Goal: Information Seeking & Learning: Find specific fact

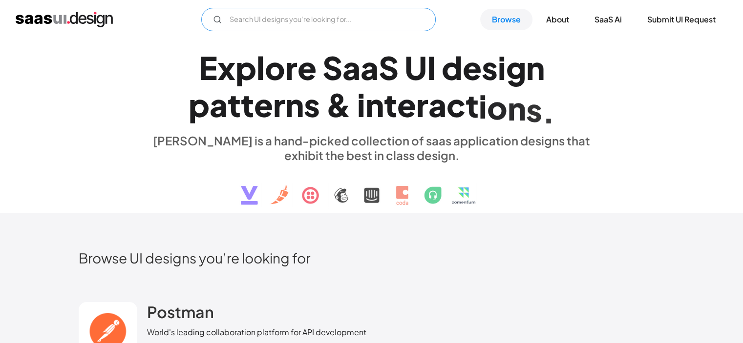
click at [326, 24] on input "Email Form" at bounding box center [318, 19] width 234 height 23
type input "Agency"
click at [306, 19] on input "MVP Agency" at bounding box center [318, 19] width 234 height 23
type input "MVP Agency"
click at [483, 17] on link "Browse" at bounding box center [506, 19] width 52 height 21
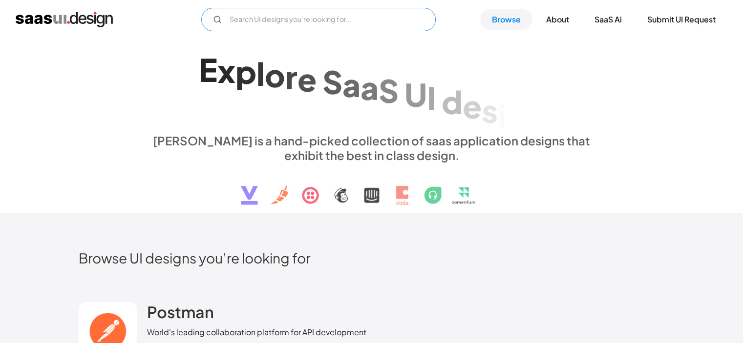
click at [239, 21] on input "Email Form" at bounding box center [318, 19] width 234 height 23
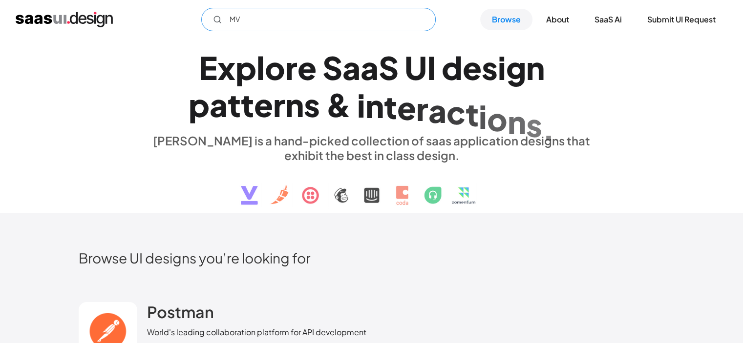
type input "MVP"
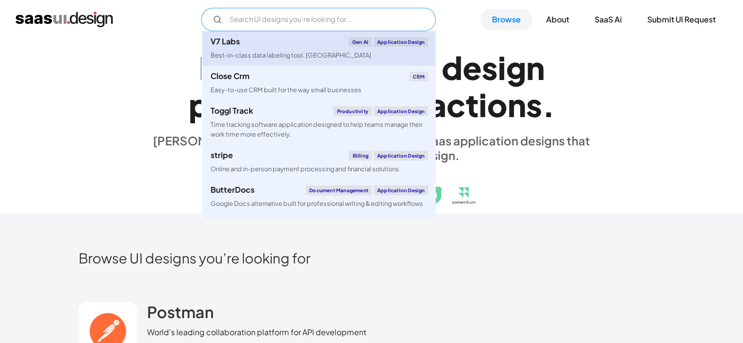
click at [234, 52] on div "Best-in-class data labeling tool. [GEOGRAPHIC_DATA]" at bounding box center [290, 55] width 161 height 9
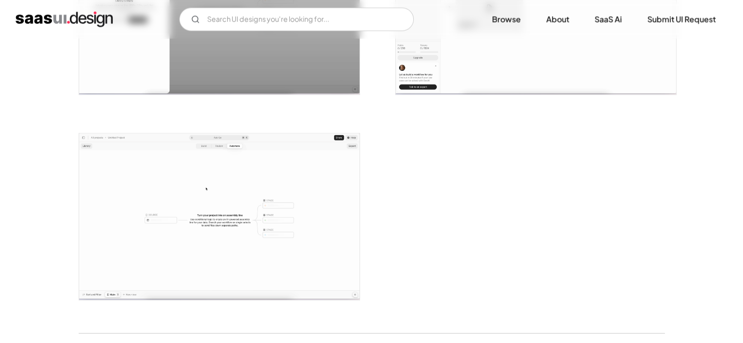
drag, startPoint x: 28, startPoint y: 196, endPoint x: 41, endPoint y: 132, distance: 65.6
